Goal: Information Seeking & Learning: Learn about a topic

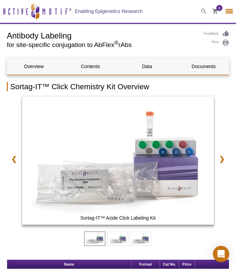
select select "[GEOGRAPHIC_DATA]"
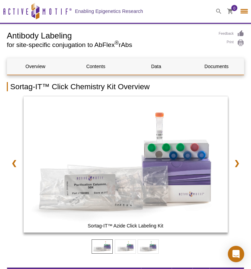
click at [218, 10] on icon at bounding box center [218, 11] width 5 height 5
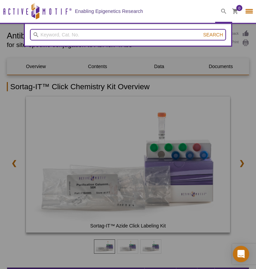
click at [68, 35] on input "search" at bounding box center [128, 35] width 196 height 12
type input "sortase protocol"
click at [201, 32] on button "Search" at bounding box center [213, 35] width 24 height 6
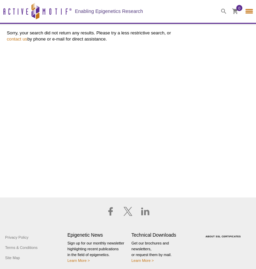
select select "[GEOGRAPHIC_DATA]"
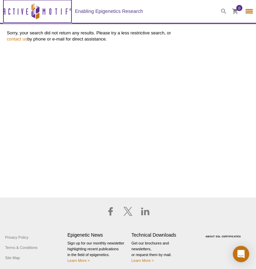
click at [33, 15] on icon at bounding box center [33, 13] width 4 height 9
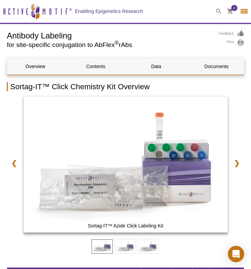
select select "[GEOGRAPHIC_DATA]"
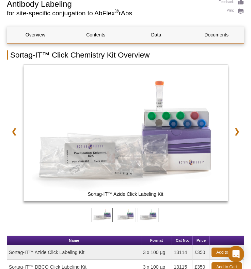
scroll to position [32, 0]
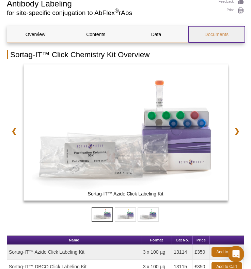
click at [210, 30] on link "Documents" at bounding box center [216, 34] width 56 height 16
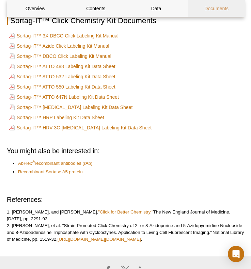
scroll to position [1337, 0]
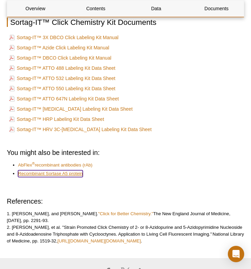
click at [61, 177] on link "Recombinant Sortase A5 protein" at bounding box center [50, 173] width 65 height 7
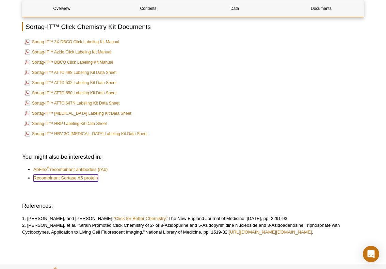
scroll to position [1197, 0]
click at [147, 153] on h3 "You might also be interested in:" at bounding box center [192, 157] width 341 height 8
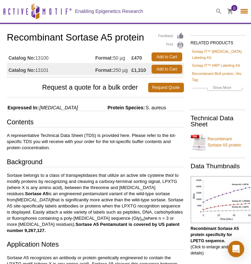
select select "[GEOGRAPHIC_DATA]"
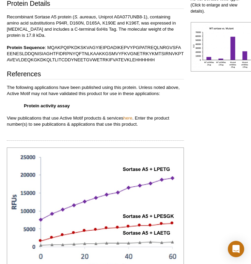
scroll to position [329, 0]
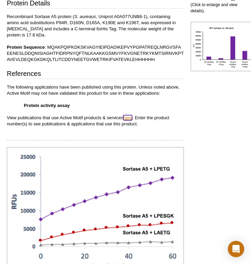
click at [129, 115] on link "here" at bounding box center [127, 117] width 9 height 5
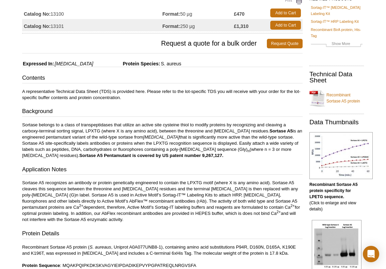
scroll to position [0, 0]
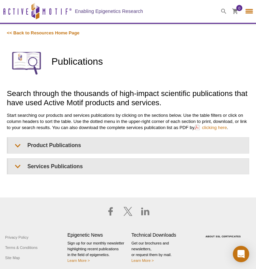
select select "[GEOGRAPHIC_DATA]"
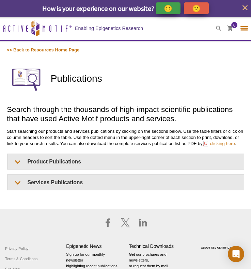
click at [75, 143] on p "Start searching our products and services publications by clicking on the secti…" at bounding box center [125, 137] width 237 height 18
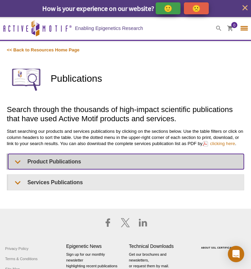
click at [68, 159] on summary "Product Publications" at bounding box center [125, 161] width 235 height 15
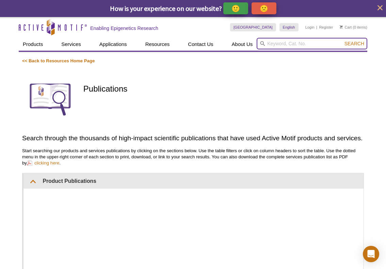
click at [255, 41] on input "search" at bounding box center [311, 44] width 111 height 12
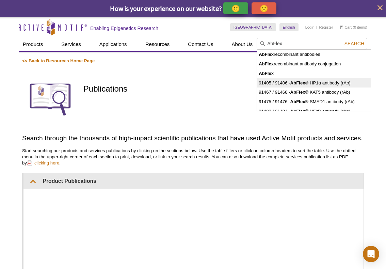
click at [255, 84] on strong "AbFlex" at bounding box center [297, 82] width 15 height 5
type input "91405 / 91406 - AbFlex® HP1α antibody (rAb)"
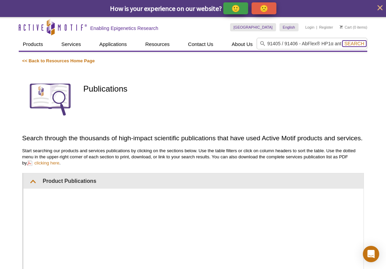
click at [255, 44] on span "Search" at bounding box center [354, 43] width 20 height 5
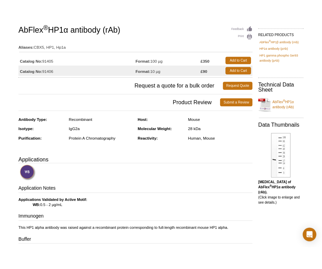
scroll to position [50, 0]
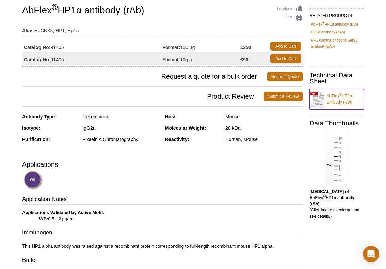
click at [340, 101] on link "AbFlex ® HP1α antibody (rAb)" at bounding box center [336, 99] width 54 height 20
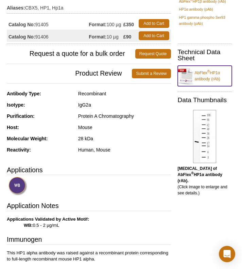
select select "[GEOGRAPHIC_DATA]"
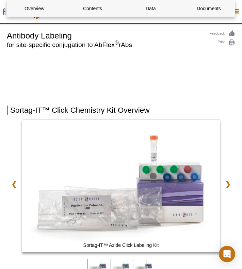
select select "[GEOGRAPHIC_DATA]"
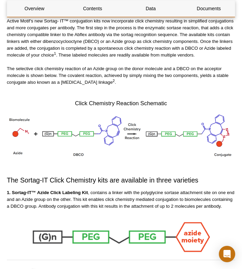
scroll to position [670, 0]
